Goal: Find specific page/section: Find specific page/section

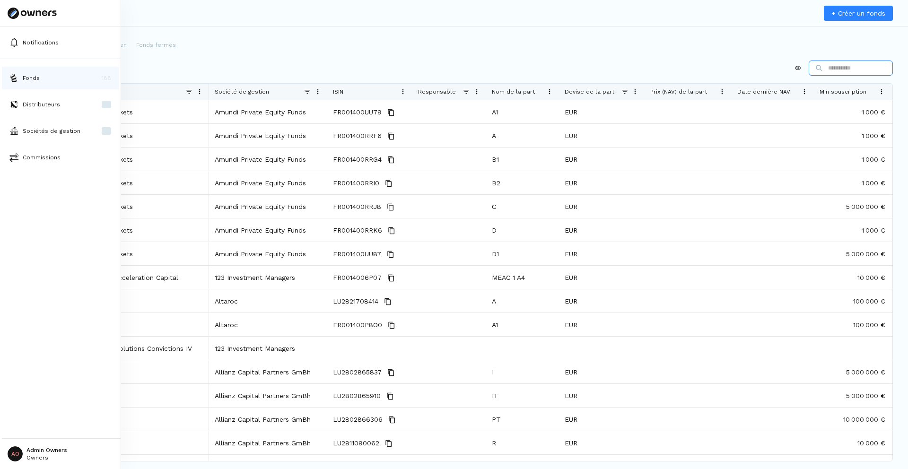
click at [14, 78] on img at bounding box center [13, 77] width 9 height 9
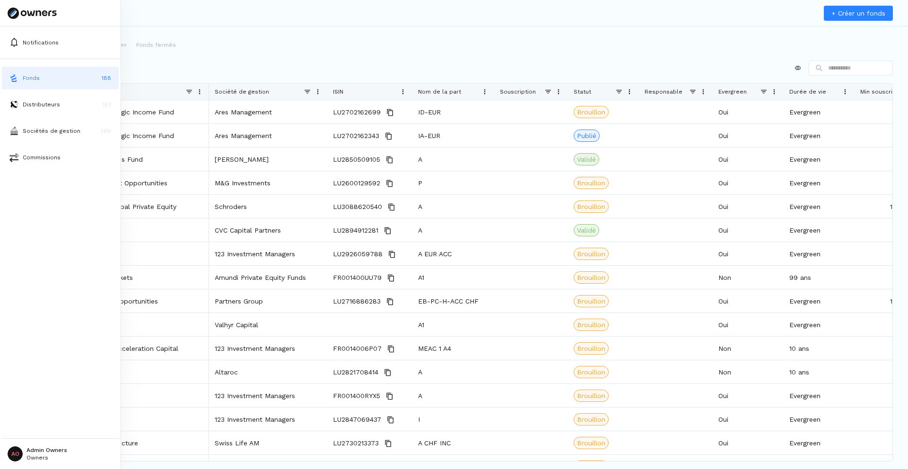
click at [14, 78] on img at bounding box center [13, 77] width 9 height 9
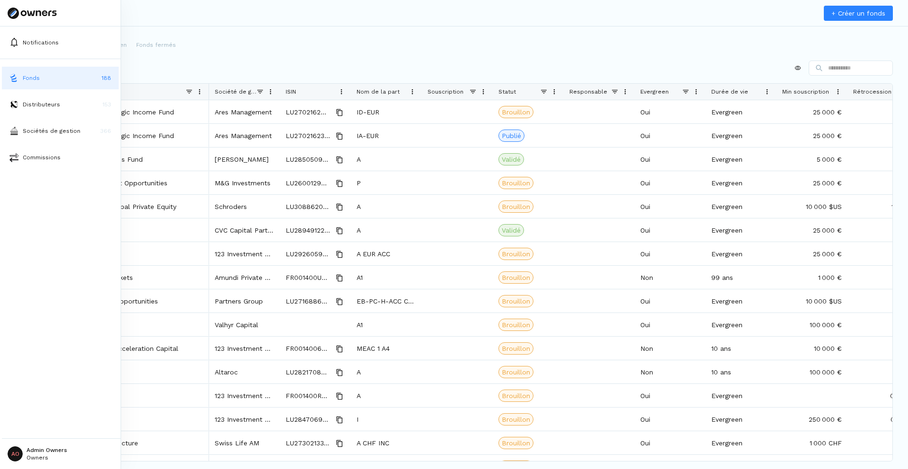
click at [14, 78] on img at bounding box center [13, 77] width 9 height 9
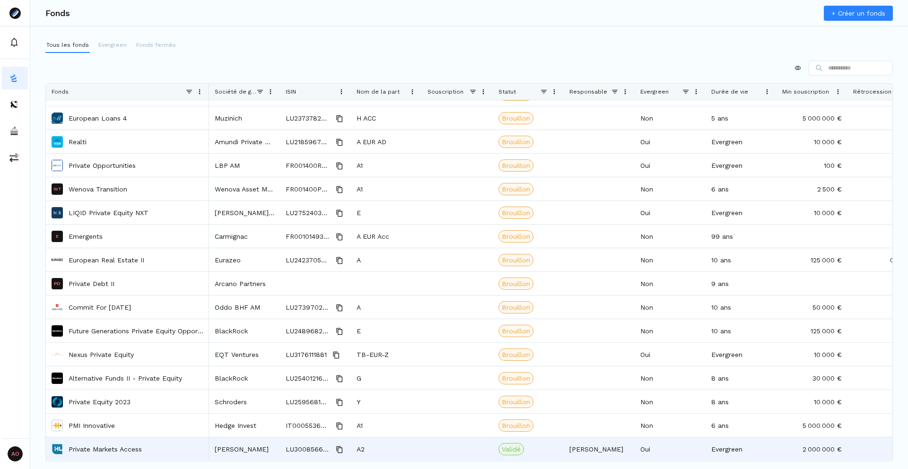
click at [107, 447] on p "Private Markets Access" at bounding box center [105, 449] width 73 height 9
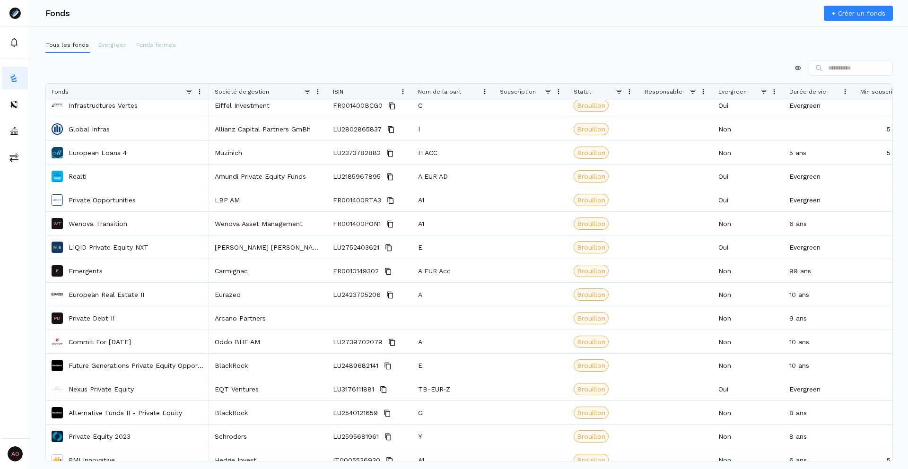
scroll to position [491, 0]
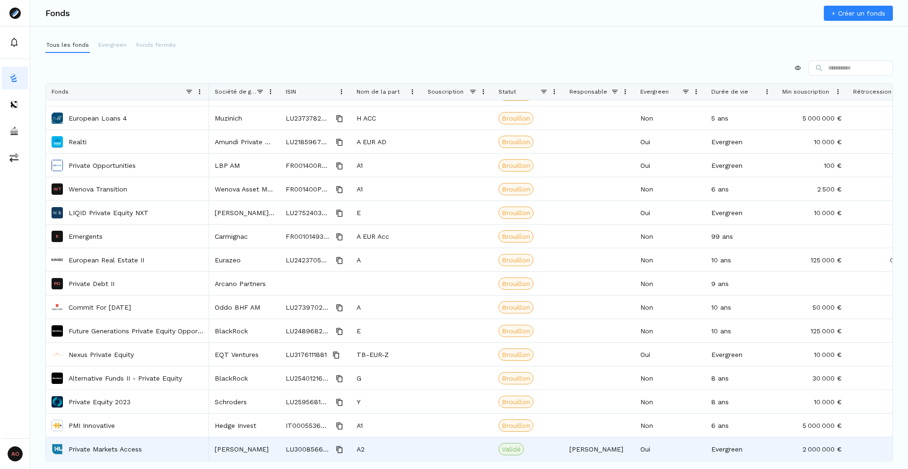
click at [113, 451] on p "Private Markets Access" at bounding box center [105, 449] width 73 height 9
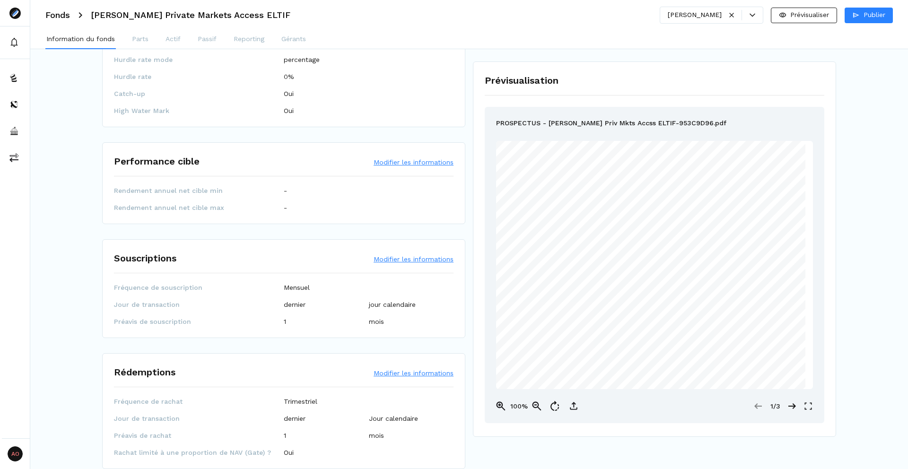
scroll to position [742, 0]
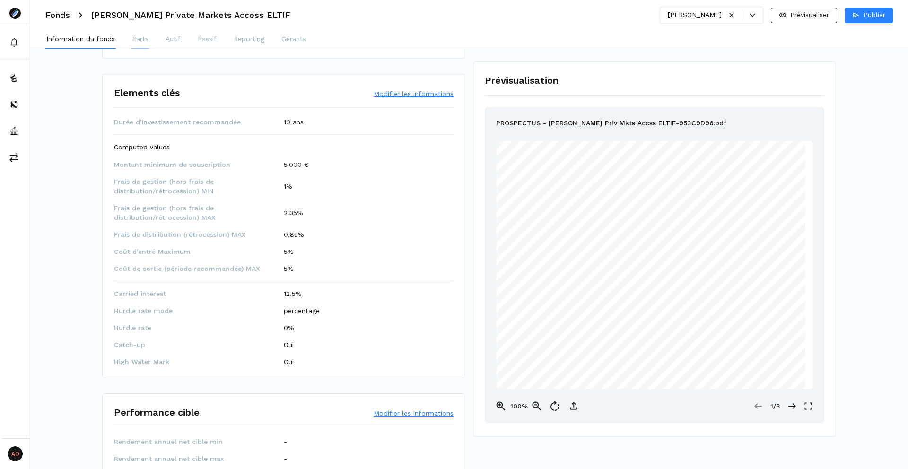
click at [136, 39] on p "Parts" at bounding box center [140, 39] width 17 height 10
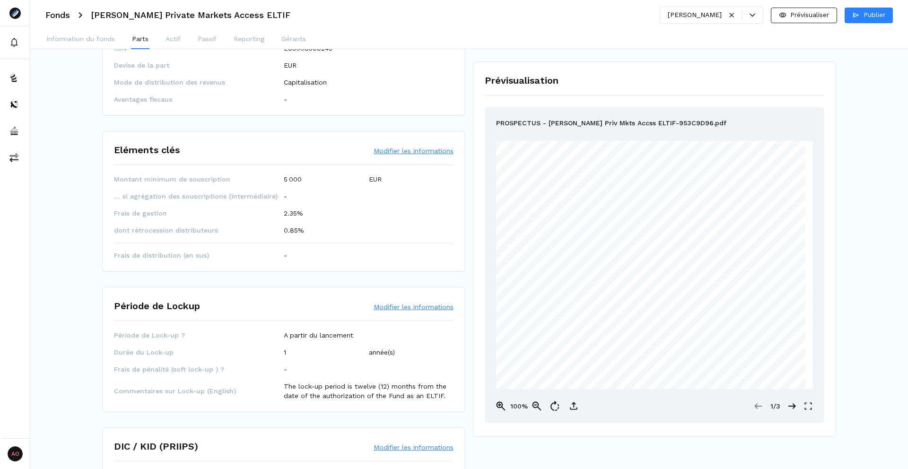
scroll to position [0, 0]
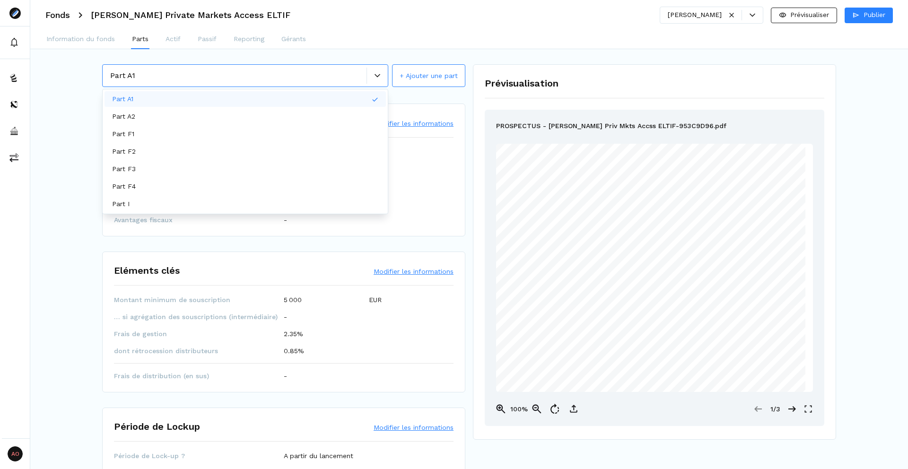
click at [376, 70] on div at bounding box center [377, 76] width 21 height 16
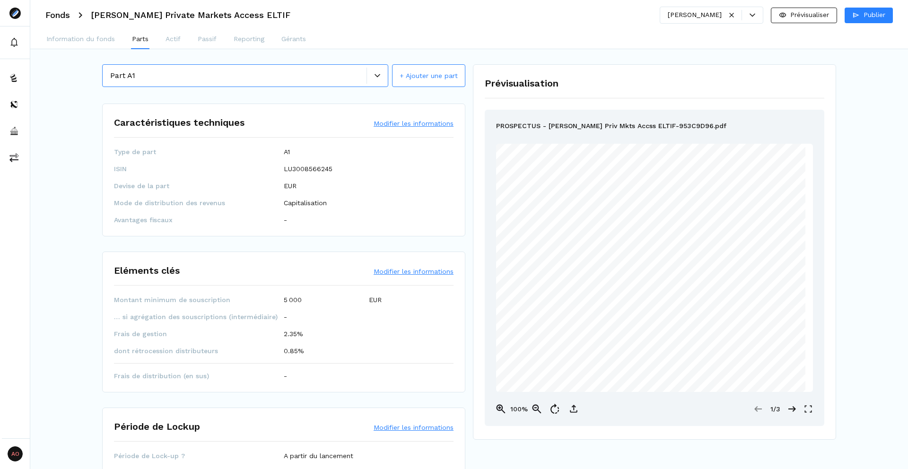
click at [376, 70] on div at bounding box center [377, 76] width 21 height 16
